Goal: Transaction & Acquisition: Purchase product/service

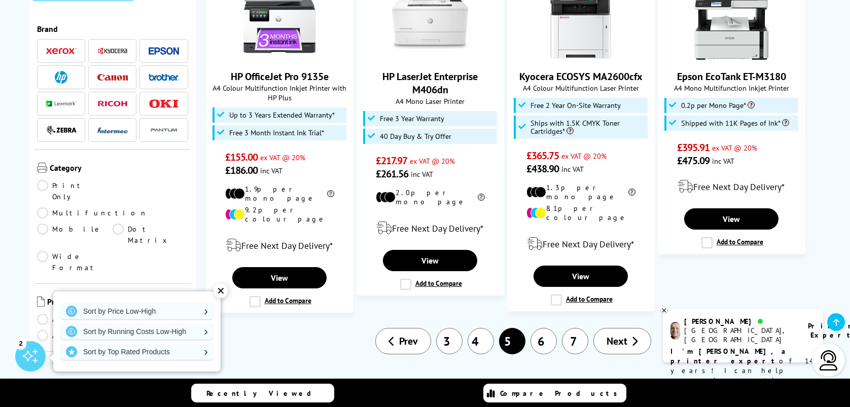
scroll to position [1175, 0]
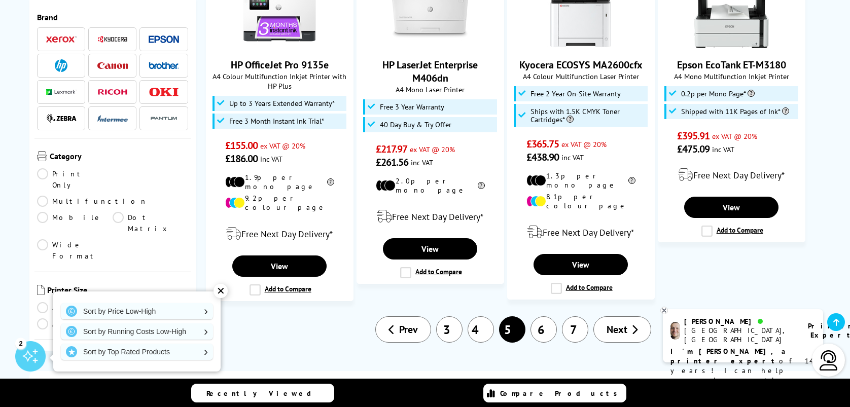
click at [547, 316] on link "6" at bounding box center [543, 329] width 26 height 26
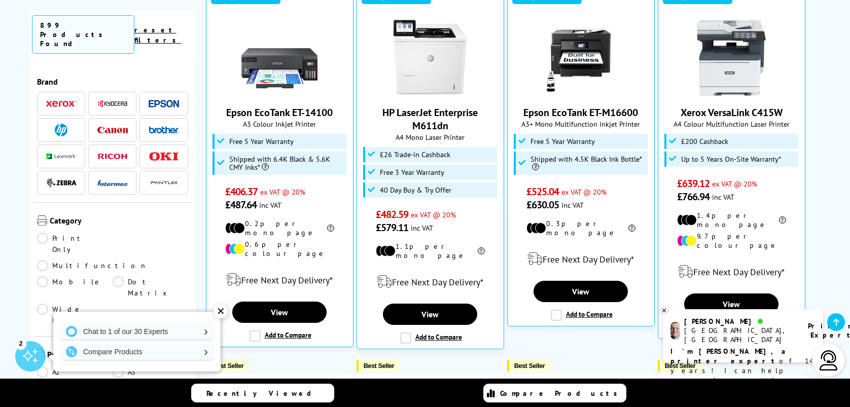
scroll to position [332, 0]
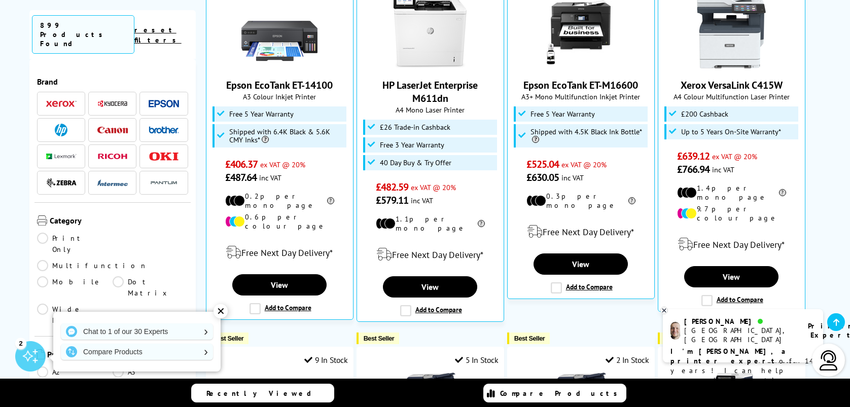
click at [136, 260] on link "Multifunction" at bounding box center [92, 265] width 111 height 11
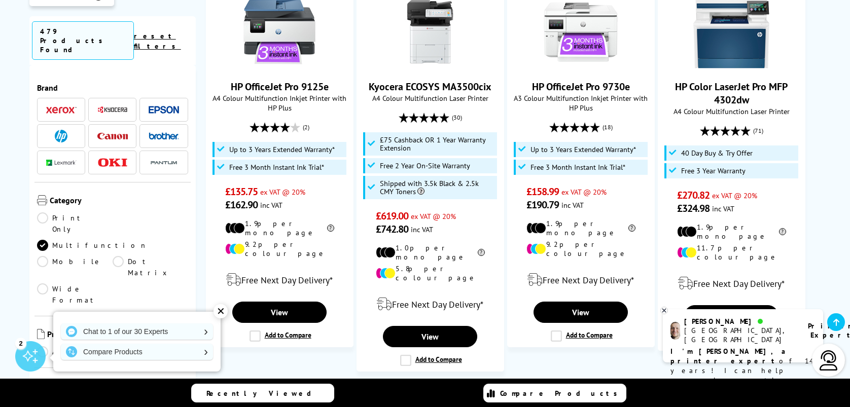
scroll to position [1168, 0]
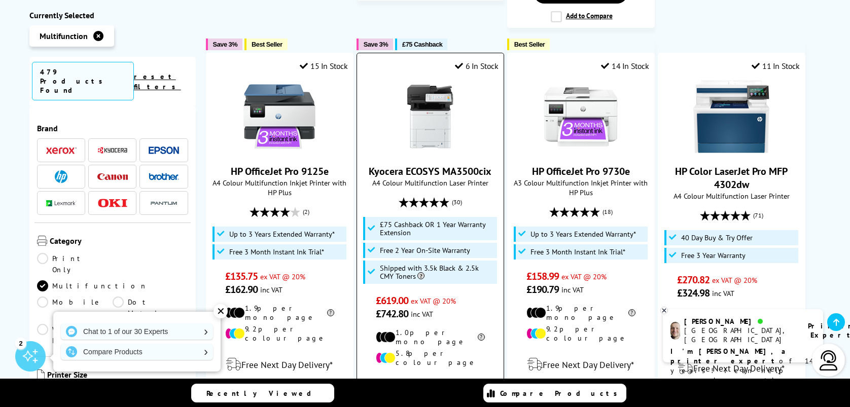
click at [432, 165] on link "Kyocera ECOSYS MA3500cix" at bounding box center [430, 171] width 123 height 13
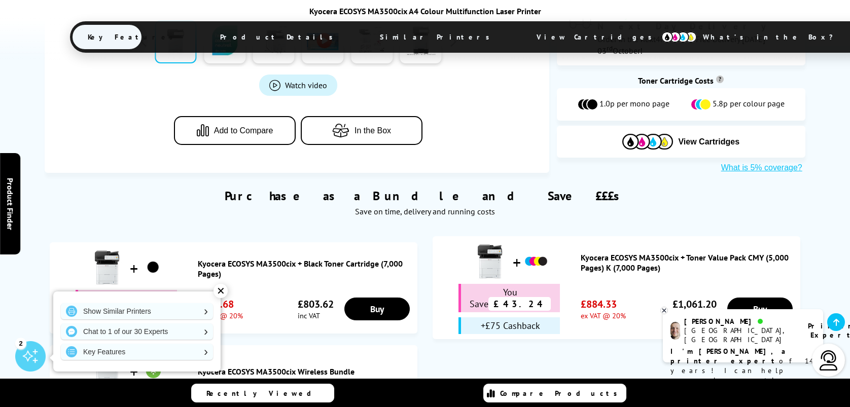
click at [222, 290] on div "✕" at bounding box center [220, 291] width 14 height 14
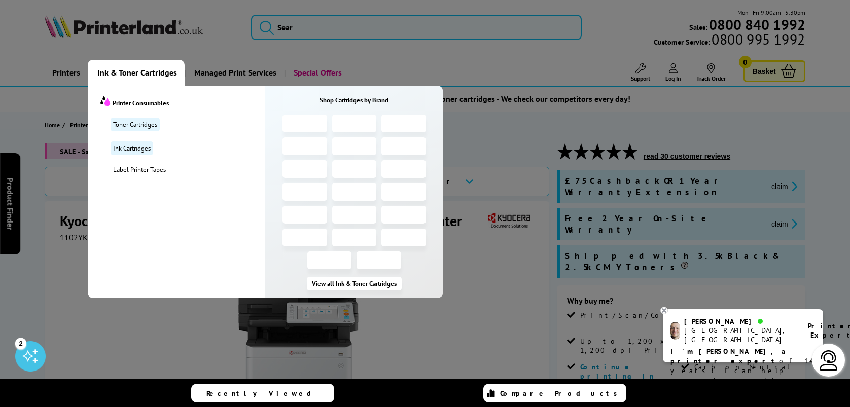
click at [158, 79] on span "Ink & Toner Cartridges" at bounding box center [137, 73] width 80 height 26
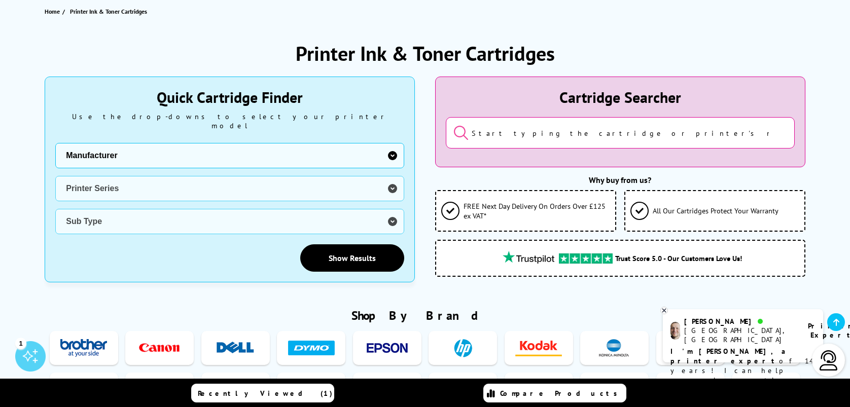
scroll to position [118, 0]
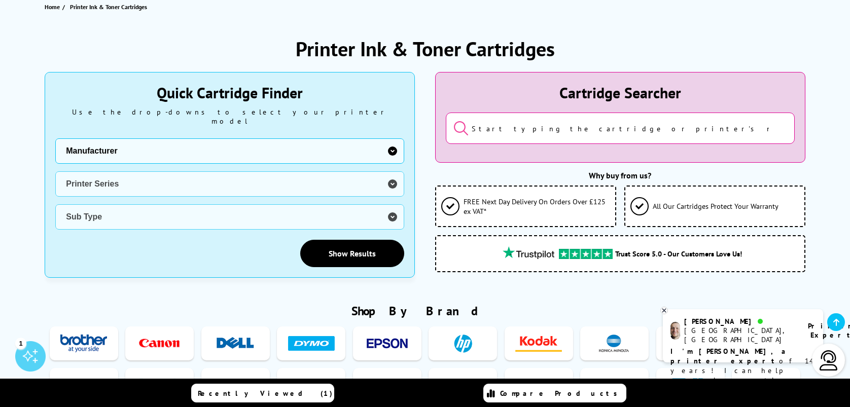
click at [390, 139] on select "Manufacturer Brother Canon Dell Dymo Epson HP Kodak Konica Minolta Kyocera Lexm…" at bounding box center [229, 150] width 349 height 25
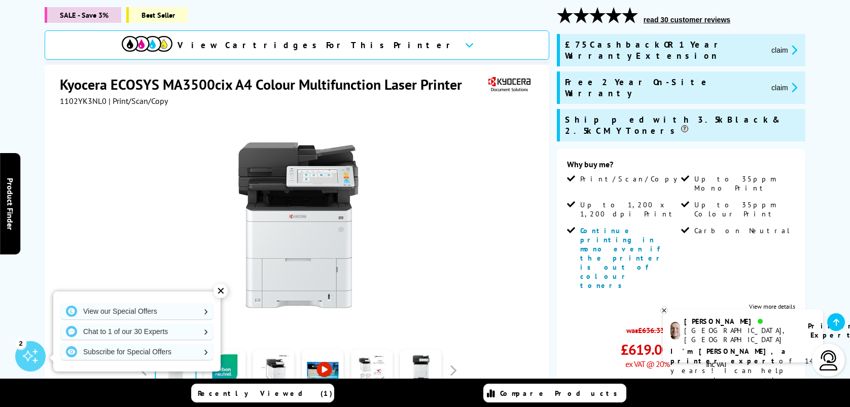
scroll to position [108, 0]
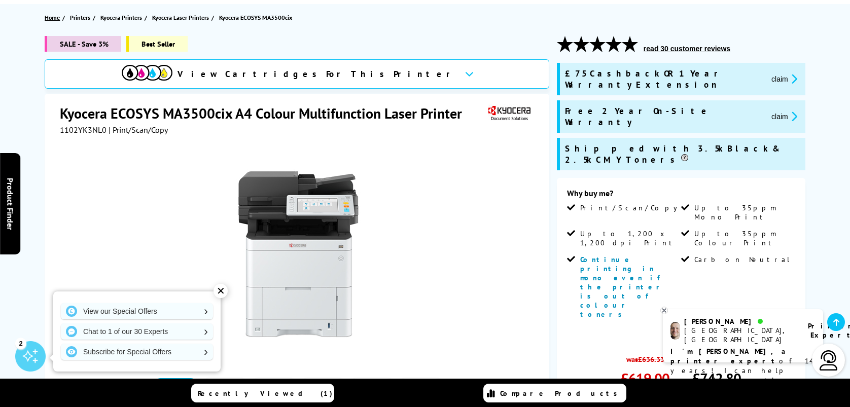
click at [58, 14] on span "Home" at bounding box center [52, 17] width 15 height 11
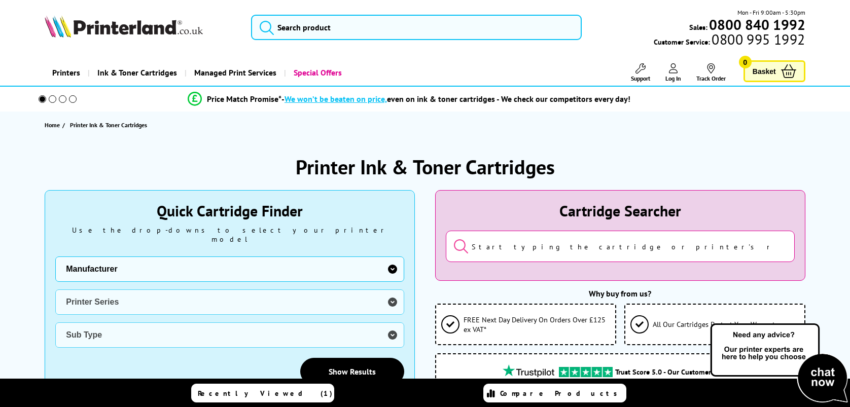
click at [396, 258] on select "Manufacturer Brother Canon Dell Dymo Epson HP Kodak Konica Minolta Kyocera Lexm…" at bounding box center [229, 269] width 349 height 25
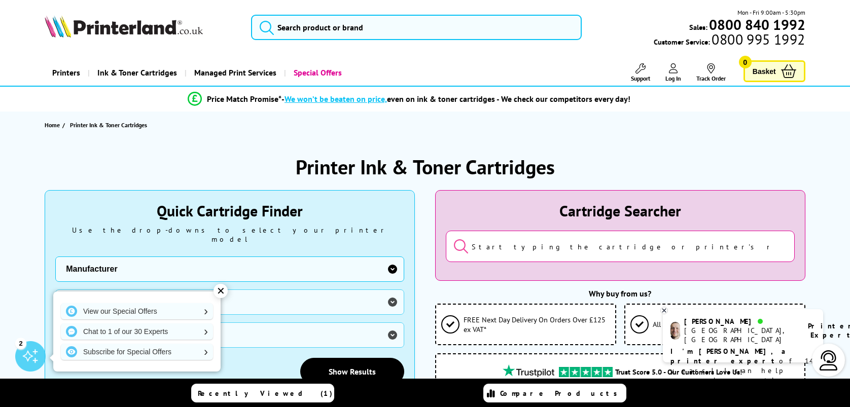
select select "1553"
click at [55, 257] on select "Manufacturer Brother Canon Dell Dymo Epson HP Kodak Konica Minolta Kyocera Lexm…" at bounding box center [229, 269] width 349 height 25
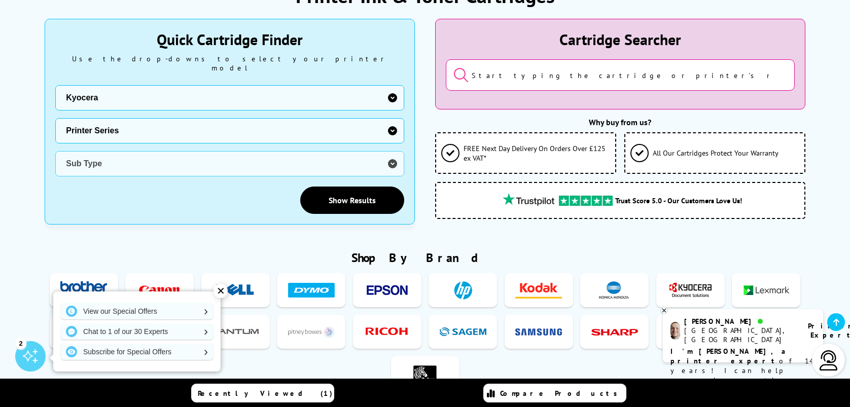
scroll to position [126, 0]
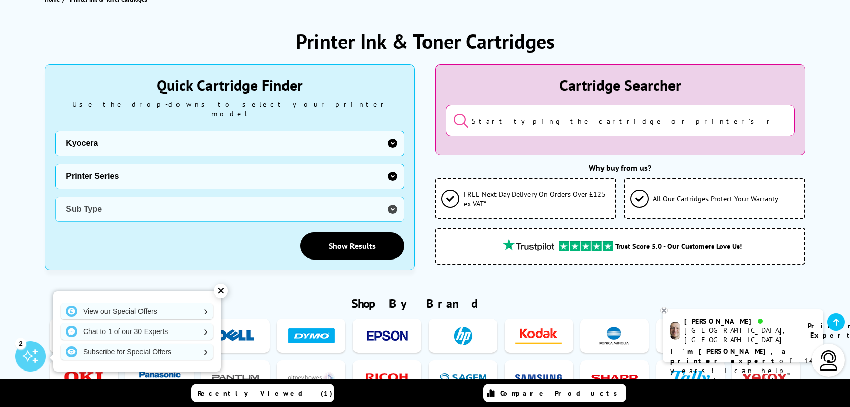
click at [391, 164] on select "Printer Series ECOSYS Series FS Series TASKalfa Series" at bounding box center [229, 176] width 349 height 25
select select "33310"
click at [55, 164] on select "Printer Series ECOSYS Series FS Series TASKalfa Series" at bounding box center [229, 176] width 349 height 25
click at [234, 197] on select "Sub Type Kyocera ECOSYS FS-C8520MFP Kyocera ECOSYS FS-C8525MFP Kyocera ECOSYS M…" at bounding box center [229, 209] width 349 height 25
select select "38879"
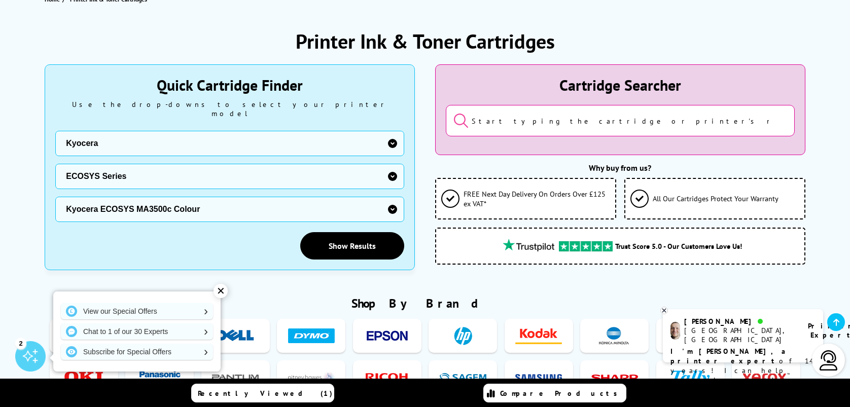
click at [55, 197] on select "Sub Type Kyocera ECOSYS FS-C8520MFP Kyocera ECOSYS FS-C8525MFP Kyocera ECOSYS M…" at bounding box center [229, 209] width 349 height 25
click at [347, 233] on link "Show Results" at bounding box center [352, 245] width 104 height 27
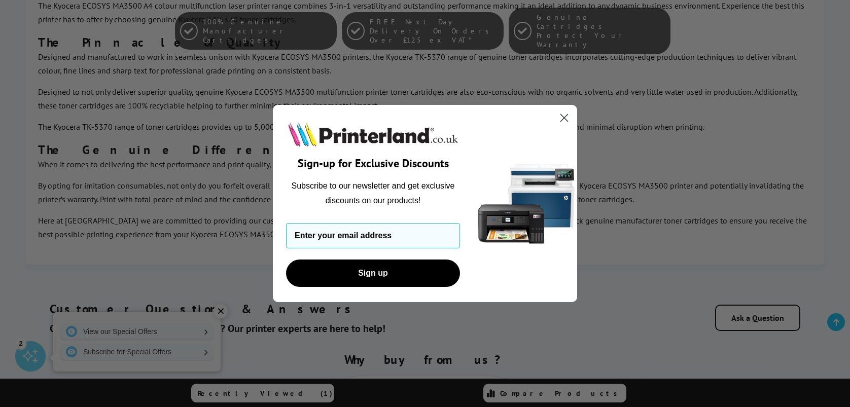
scroll to position [643, 0]
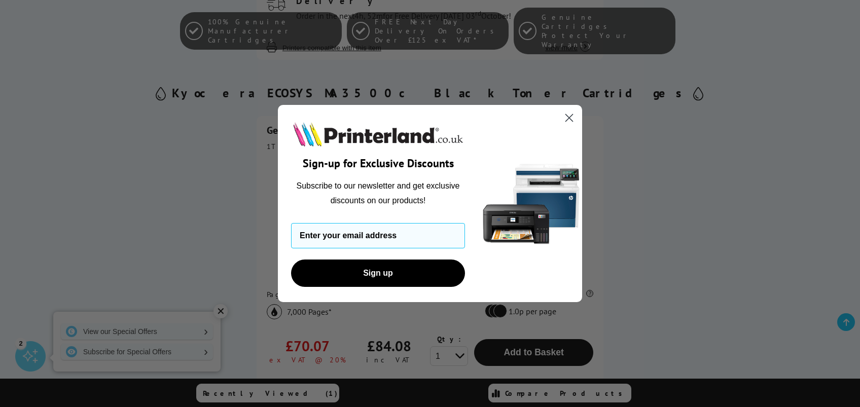
drag, startPoint x: 857, startPoint y: 45, endPoint x: 808, endPoint y: 117, distance: 87.6
click at [568, 122] on circle "Close dialog" at bounding box center [569, 118] width 17 height 17
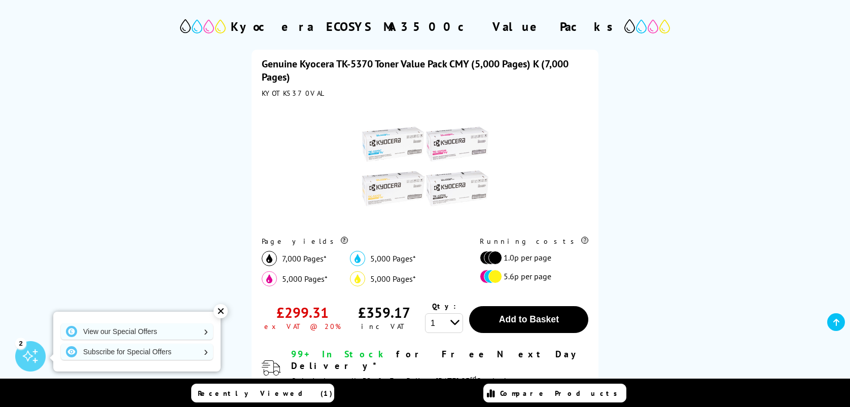
scroll to position [307, 0]
